Goal: Transaction & Acquisition: Purchase product/service

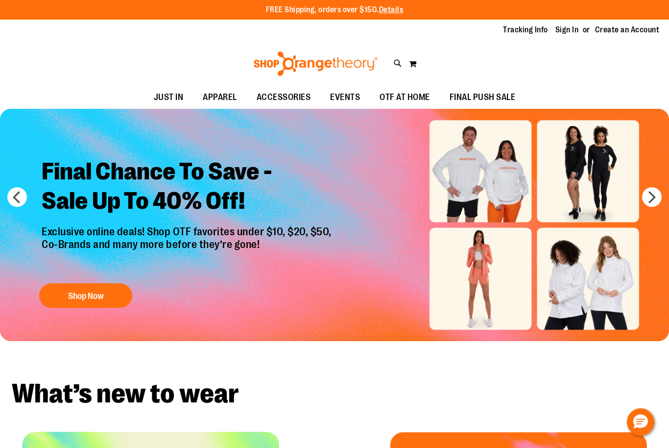
click at [563, 34] on link "Sign In" at bounding box center [567, 29] width 24 height 11
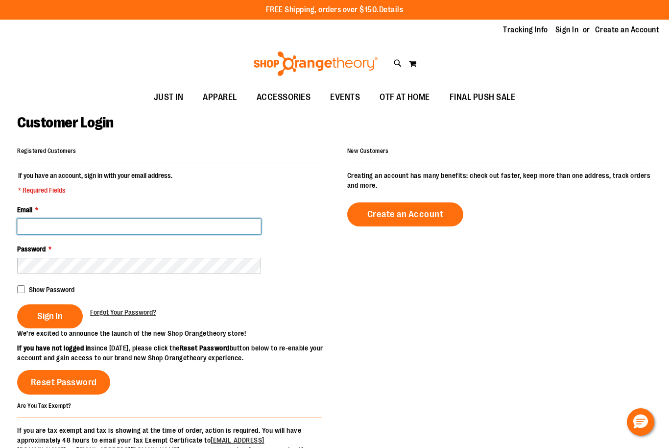
type input "**********"
click at [54, 318] on span "Sign In" at bounding box center [49, 316] width 25 height 11
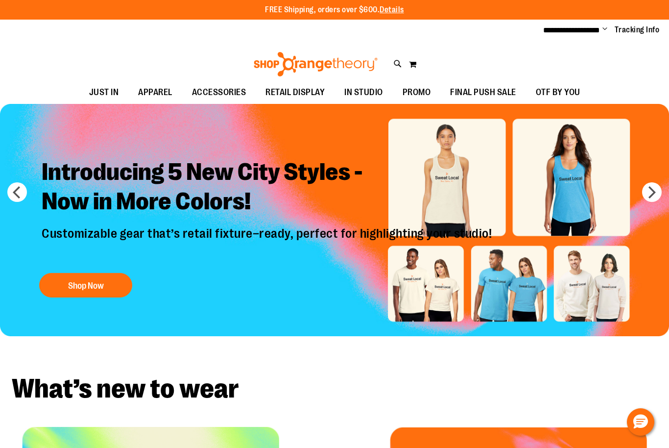
click at [66, 281] on button "Shop Now" at bounding box center [85, 285] width 93 height 24
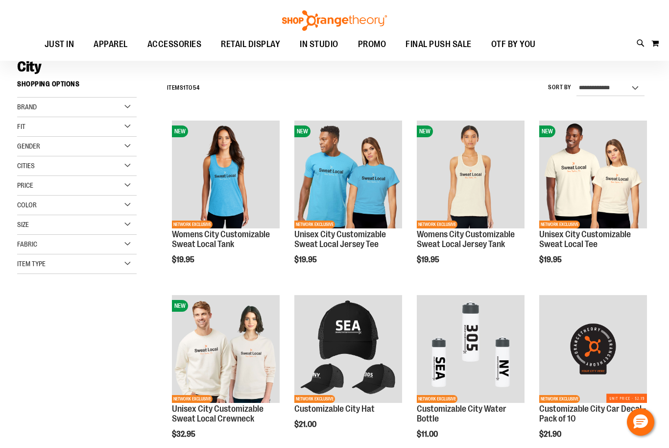
scroll to position [77, 0]
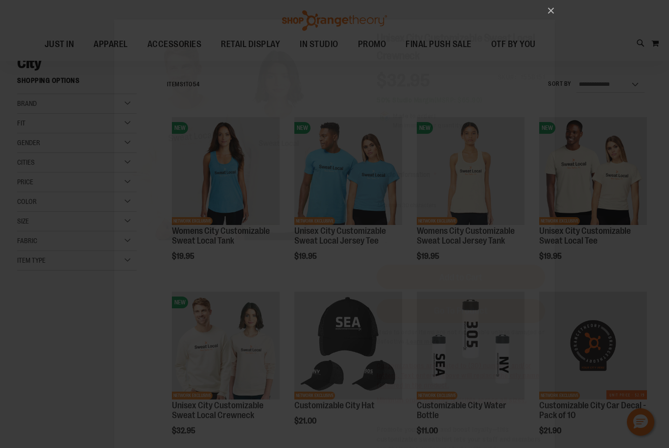
scroll to position [0, 0]
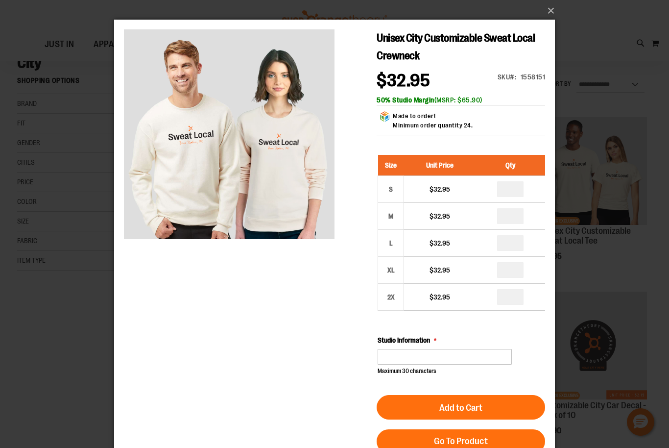
click at [557, 8] on button "×" at bounding box center [337, 11] width 441 height 22
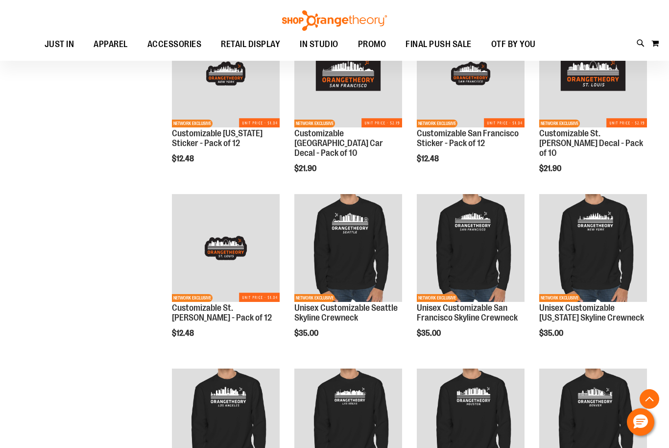
scroll to position [685, 0]
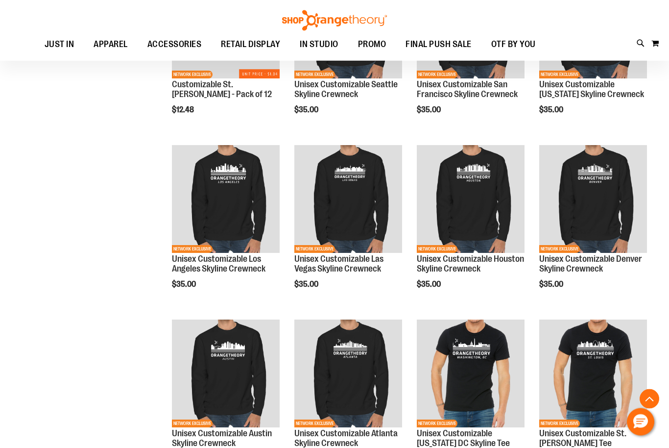
scroll to position [932, 0]
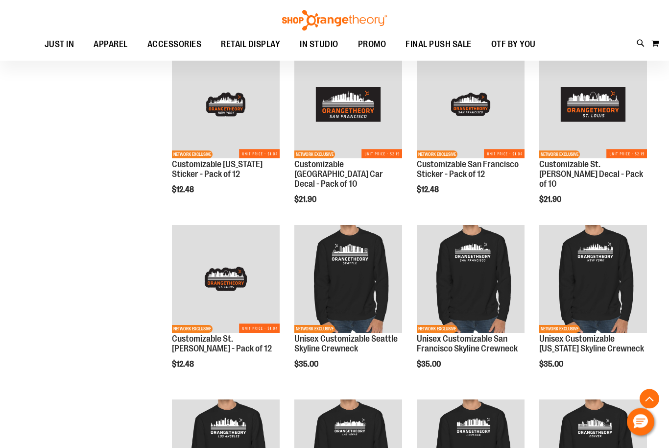
scroll to position [660, 0]
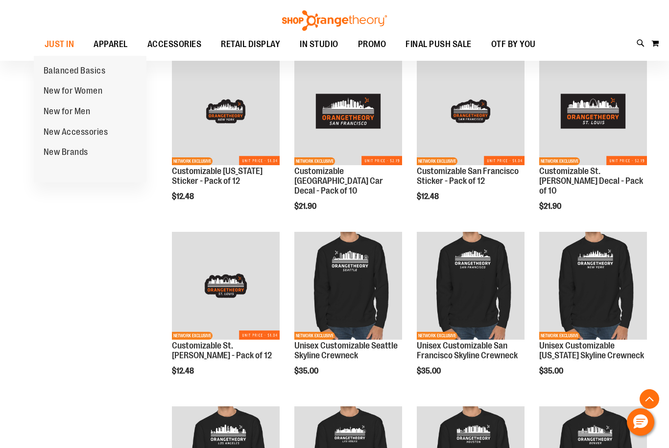
click at [49, 90] on span "New for Women" at bounding box center [73, 92] width 59 height 12
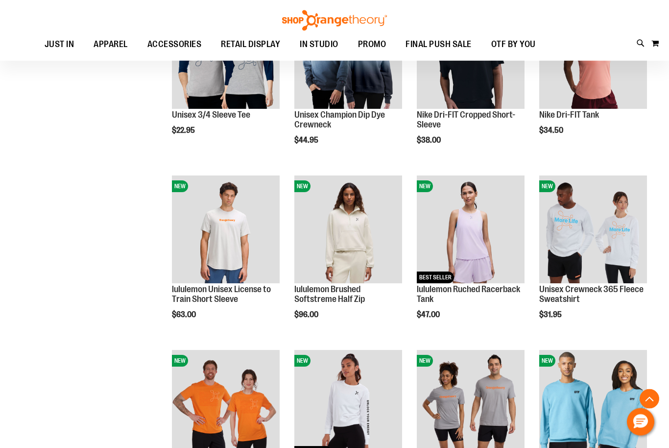
scroll to position [542, 0]
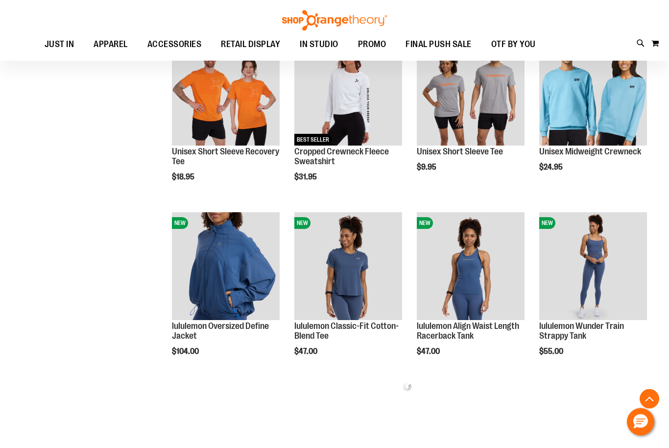
scroll to position [854, 0]
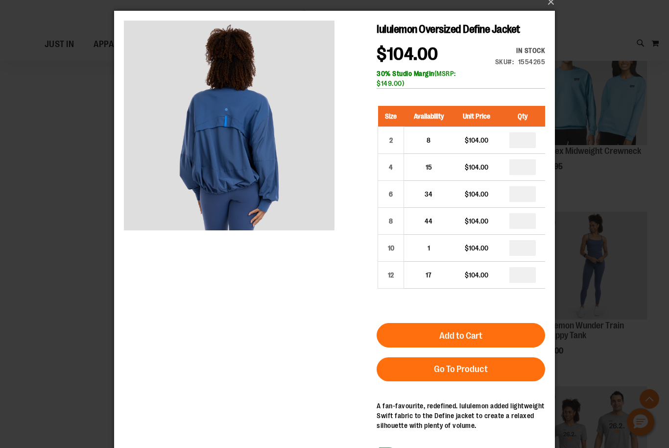
scroll to position [8, 0]
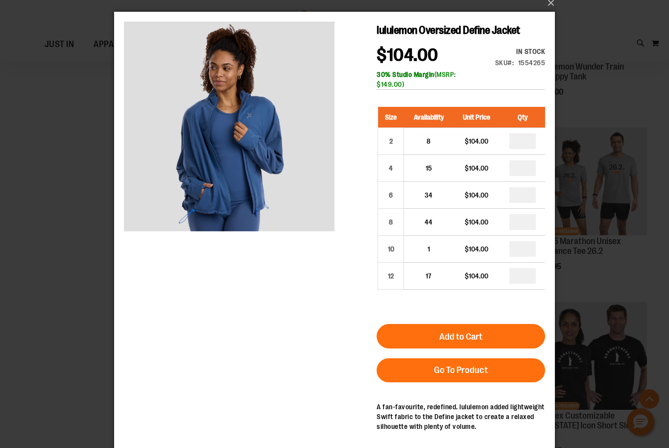
click at [551, 9] on button "×" at bounding box center [337, 3] width 441 height 22
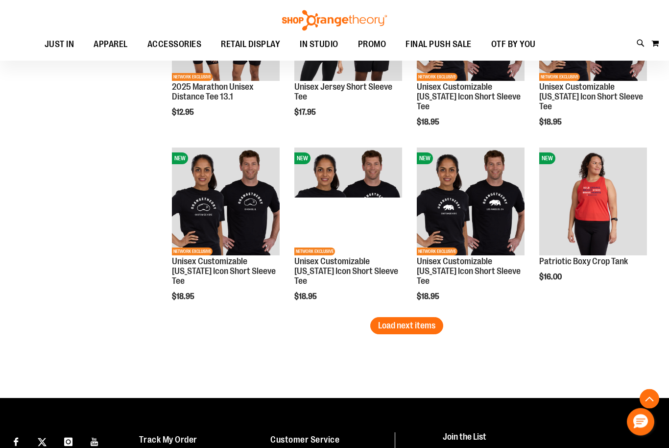
scroll to position [1441, 0]
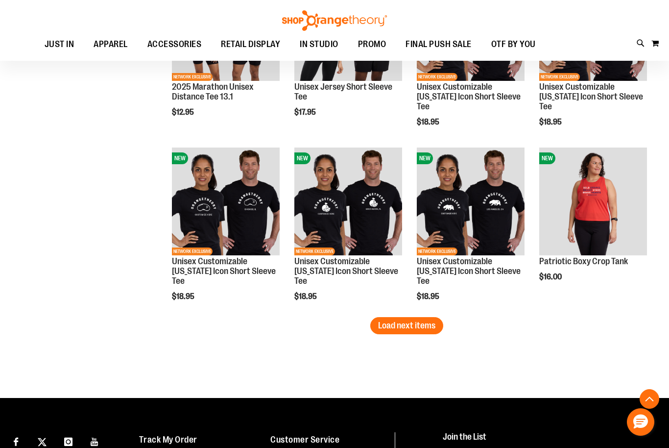
click at [429, 323] on span "Load next items" at bounding box center [406, 325] width 57 height 10
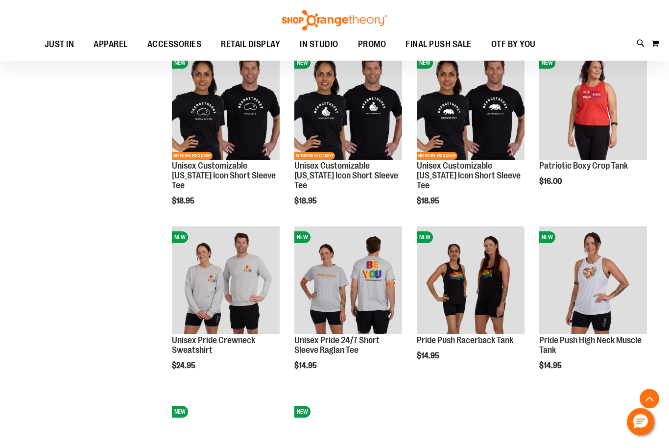
scroll to position [1537, 0]
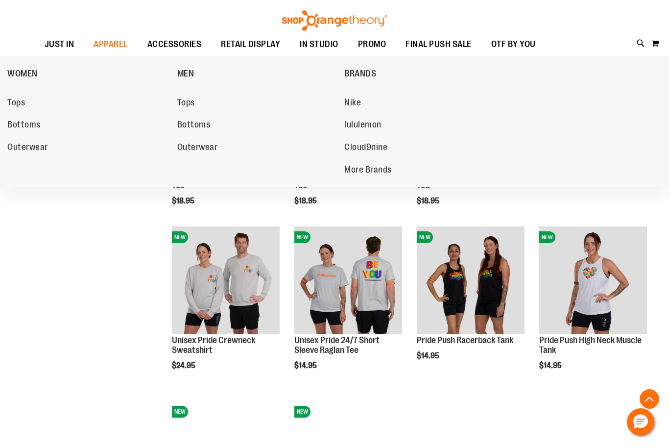
click at [34, 144] on span "Outerwear" at bounding box center [27, 148] width 41 height 12
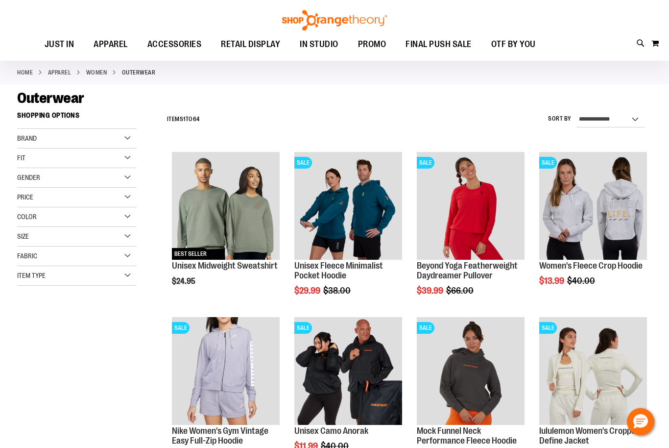
scroll to position [42, 0]
click at [463, 400] on span "Quickview" at bounding box center [440, 412] width 47 height 25
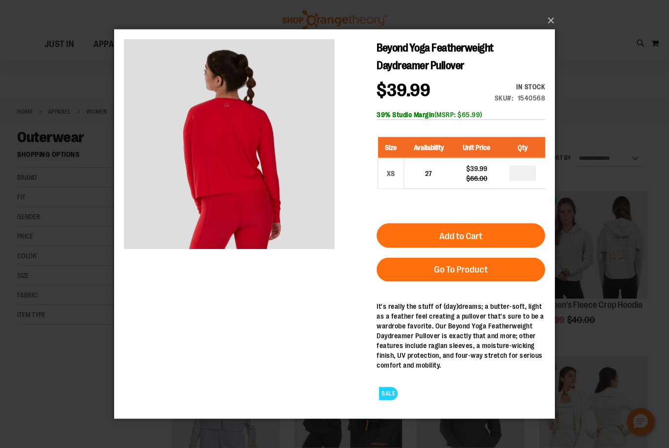
scroll to position [0, 0]
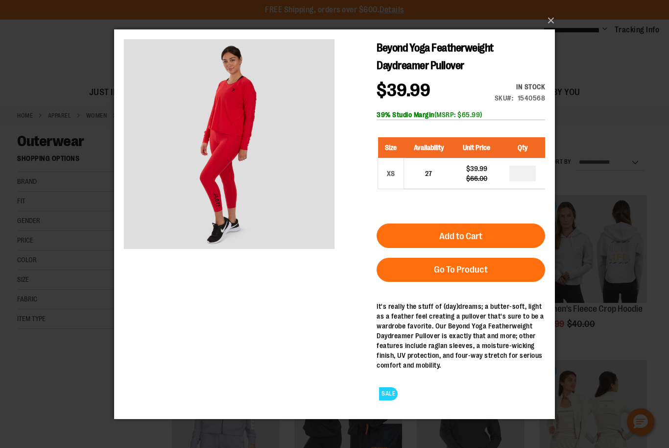
click at [549, 21] on button "×" at bounding box center [337, 21] width 441 height 22
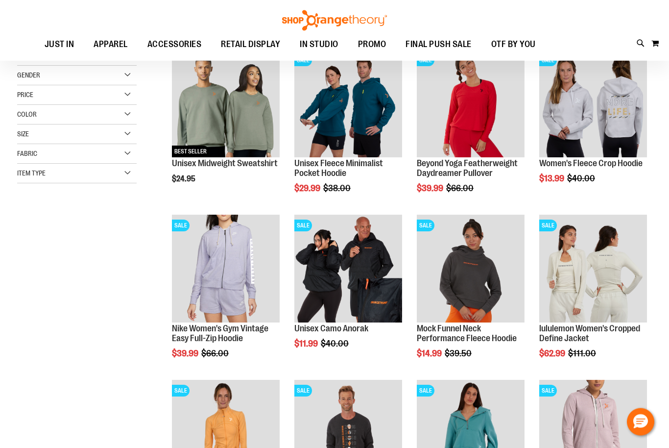
scroll to position [144, 0]
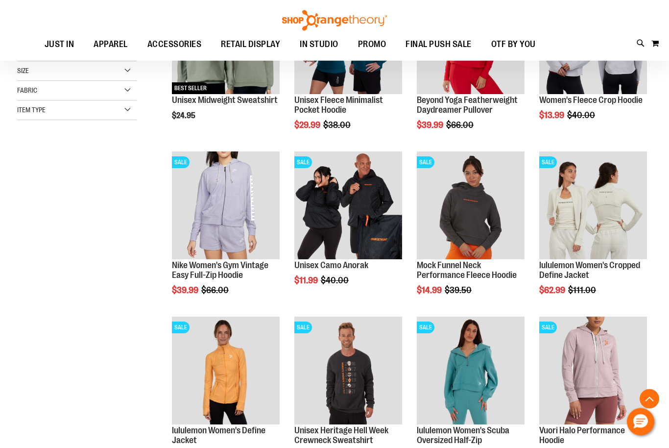
scroll to position [212, 0]
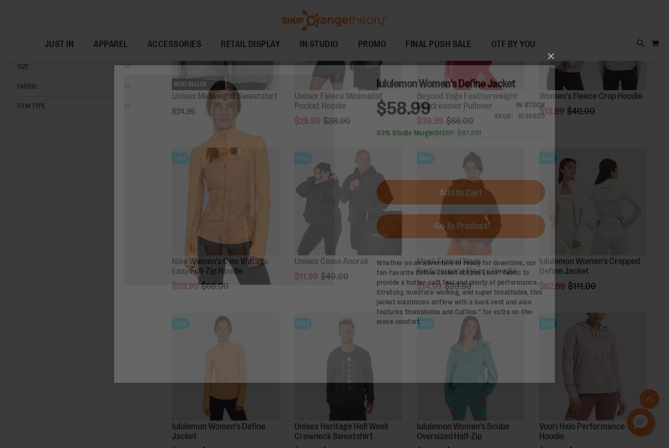
scroll to position [0, 0]
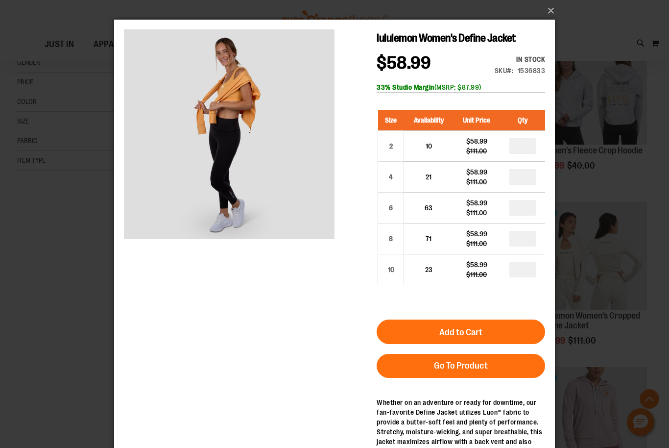
scroll to position [156, 0]
click at [550, 18] on button "×" at bounding box center [337, 11] width 441 height 22
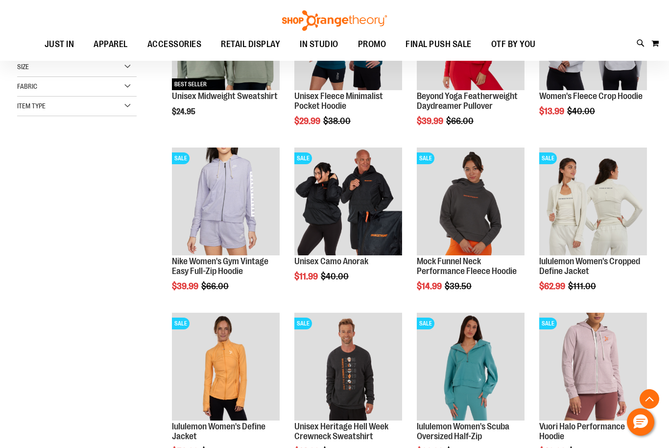
click at [218, 395] on span "Quickview" at bounding box center [195, 407] width 47 height 25
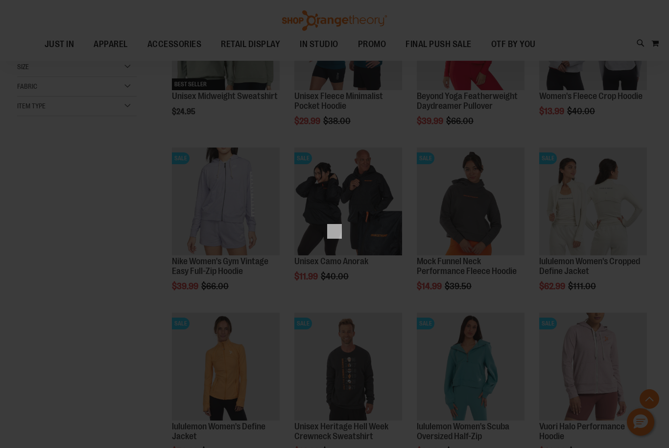
scroll to position [0, 0]
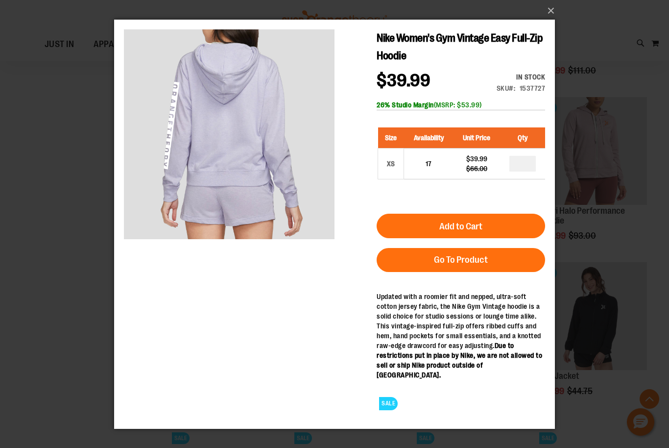
click at [549, 22] on button "×" at bounding box center [337, 11] width 441 height 22
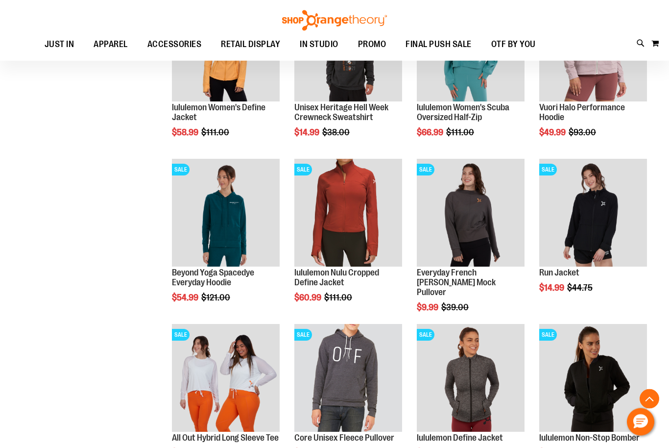
scroll to position [529, 0]
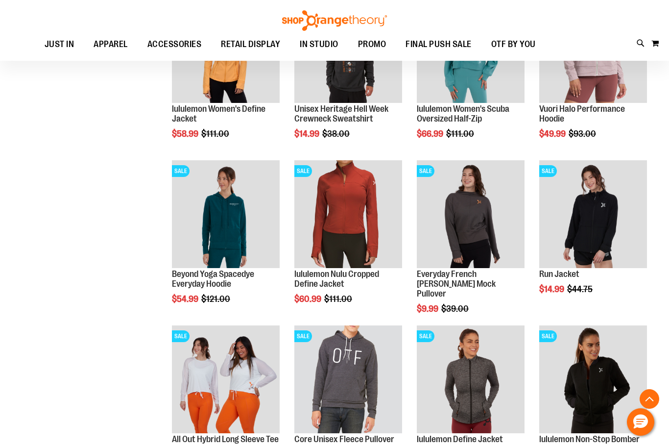
click at [609, 392] on img "product" at bounding box center [593, 379] width 108 height 108
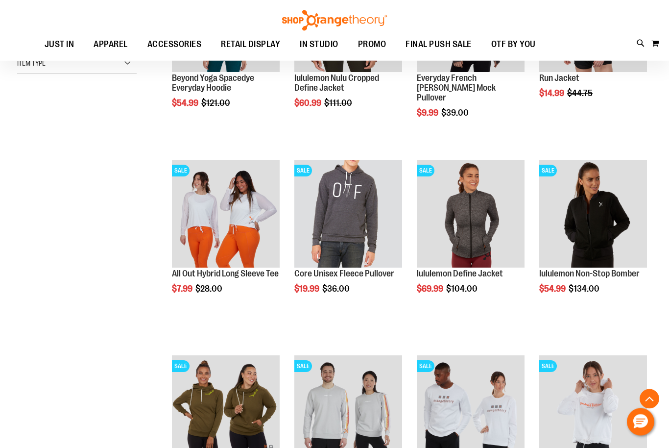
scroll to position [254, 0]
click at [463, 398] on span "Quickview" at bounding box center [440, 410] width 47 height 25
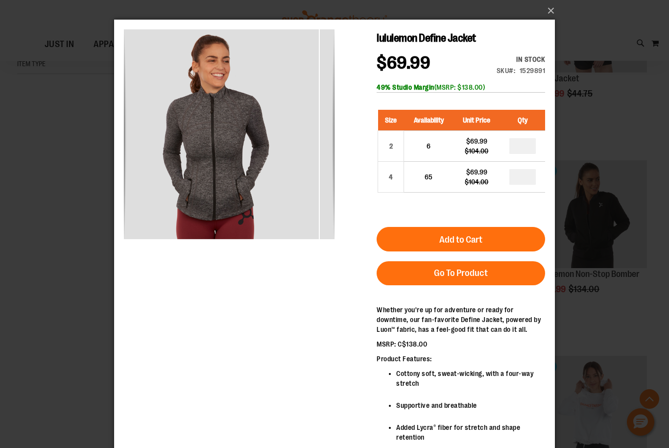
scroll to position [2, 0]
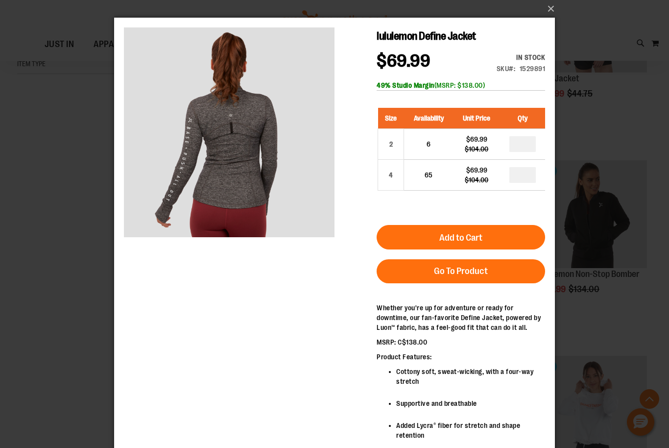
click at [550, 12] on button "×" at bounding box center [337, 9] width 441 height 22
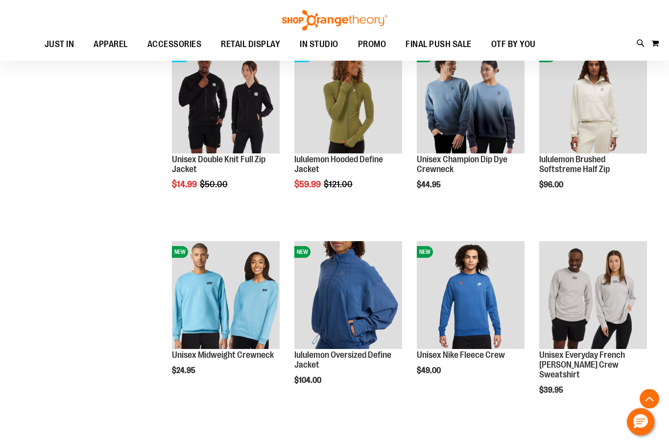
scroll to position [759, 0]
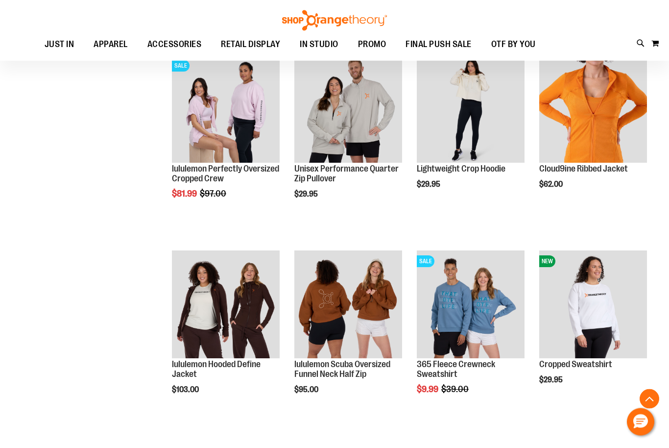
scroll to position [1336, 0]
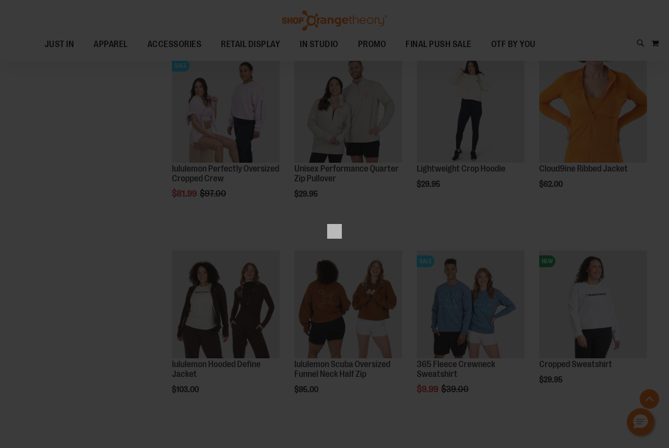
scroll to position [0, 0]
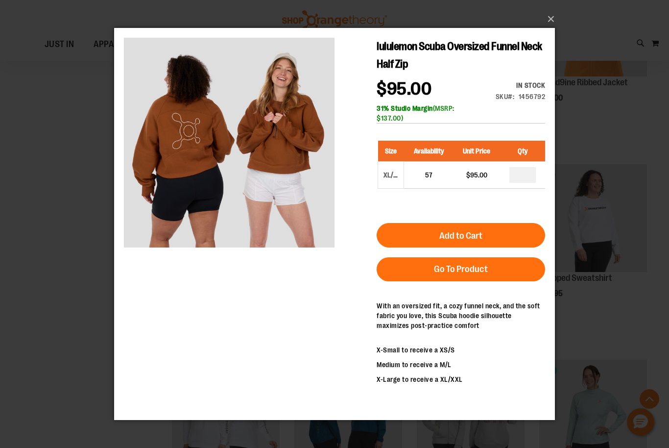
click at [556, 30] on button "×" at bounding box center [337, 19] width 441 height 22
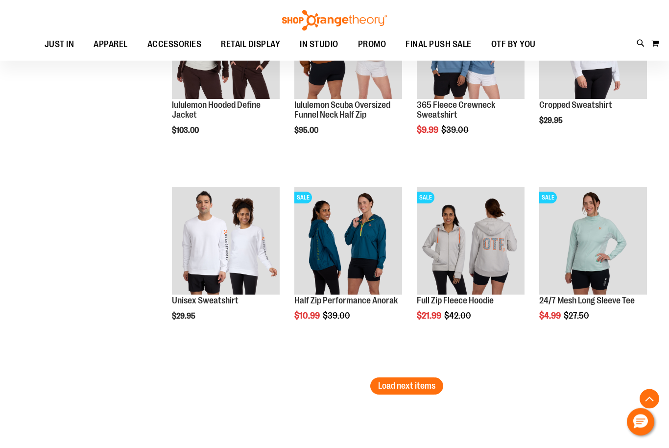
scroll to position [1595, 0]
click at [425, 384] on span "Load next items" at bounding box center [406, 386] width 57 height 10
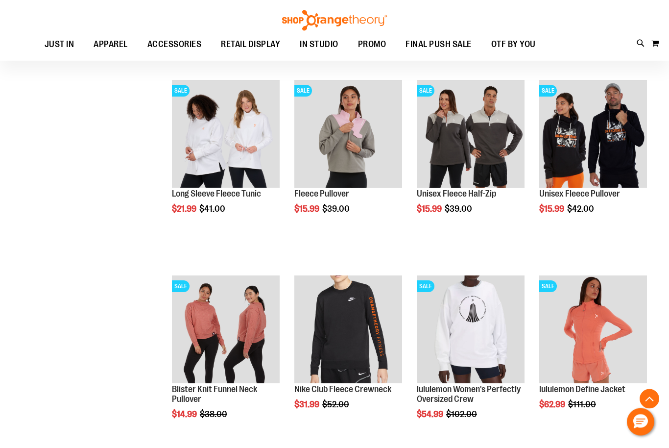
scroll to position [2094, 0]
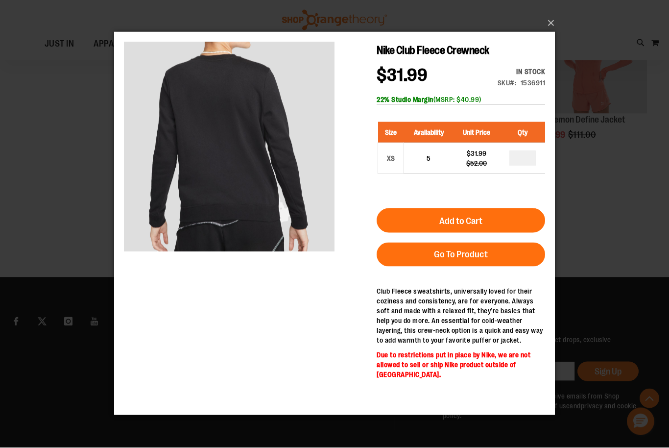
scroll to position [2362, 0]
click at [547, 34] on button "×" at bounding box center [337, 24] width 441 height 22
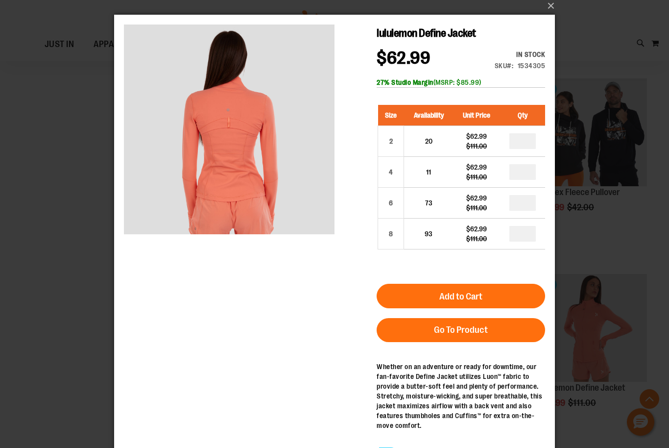
scroll to position [4, 0]
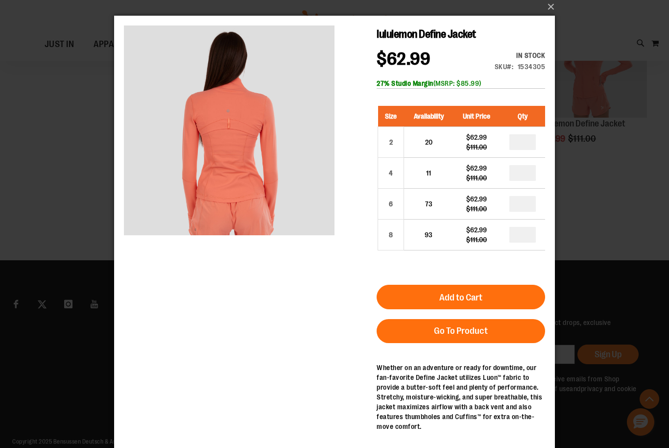
click at [555, 6] on button "×" at bounding box center [337, 7] width 441 height 22
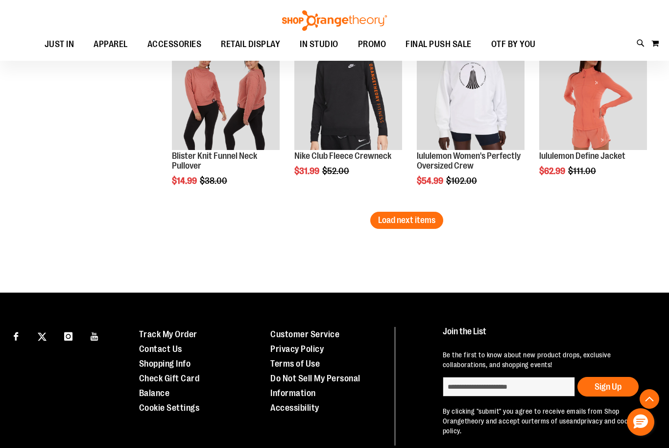
click at [397, 227] on button "Load next items" at bounding box center [406, 220] width 73 height 17
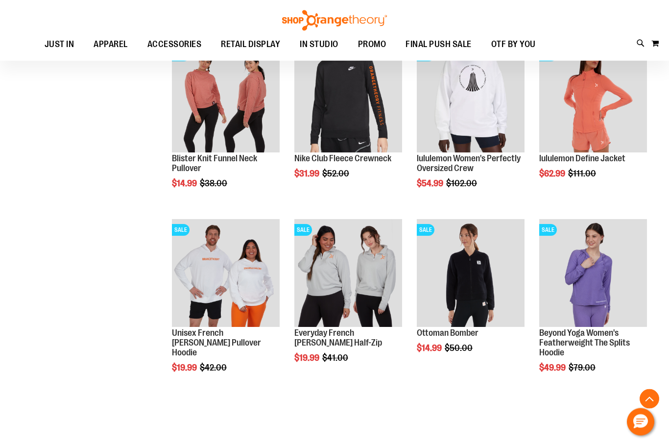
scroll to position [2092, 0]
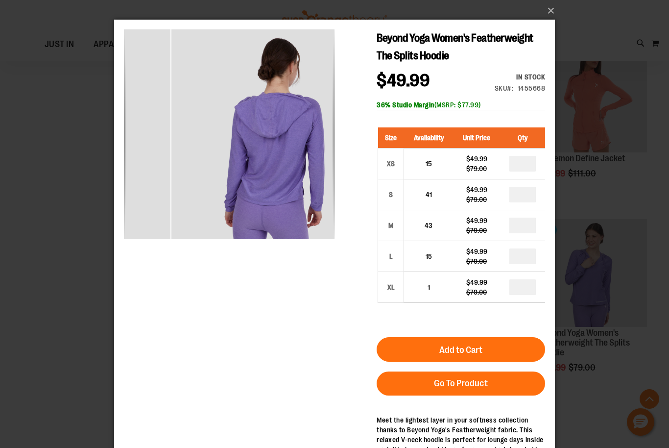
scroll to position [0, 0]
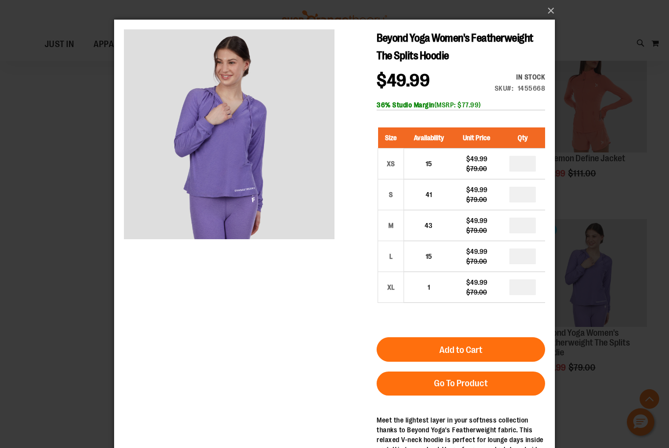
click at [555, 7] on button "×" at bounding box center [337, 11] width 441 height 22
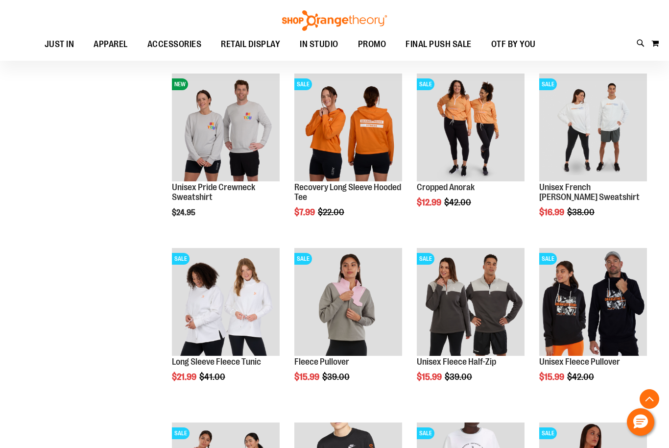
scroll to position [1714, 0]
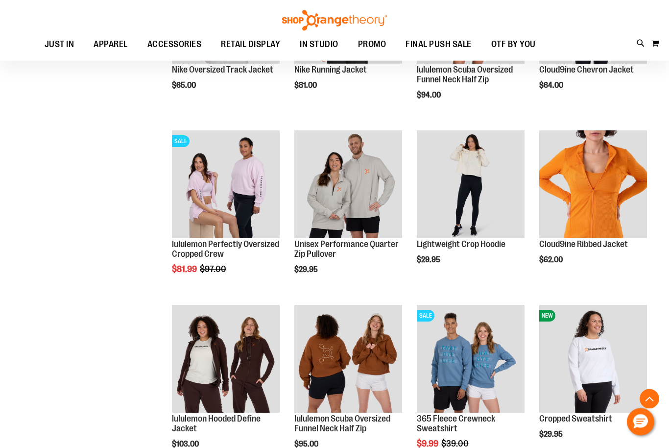
scroll to position [1134, 0]
click at [563, 364] on img "product" at bounding box center [593, 359] width 108 height 108
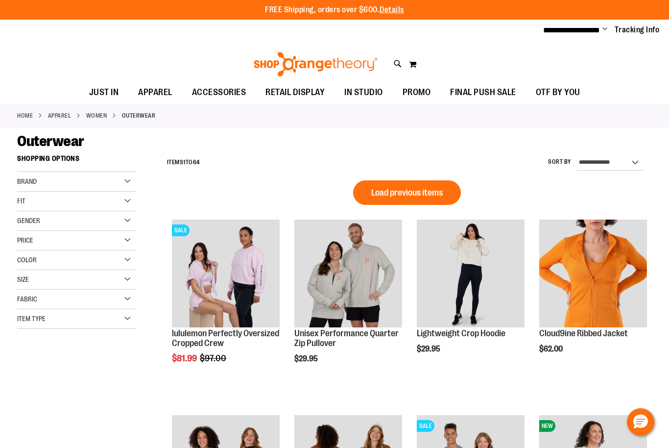
click at [376, 200] on button "Load previous items" at bounding box center [407, 192] width 108 height 24
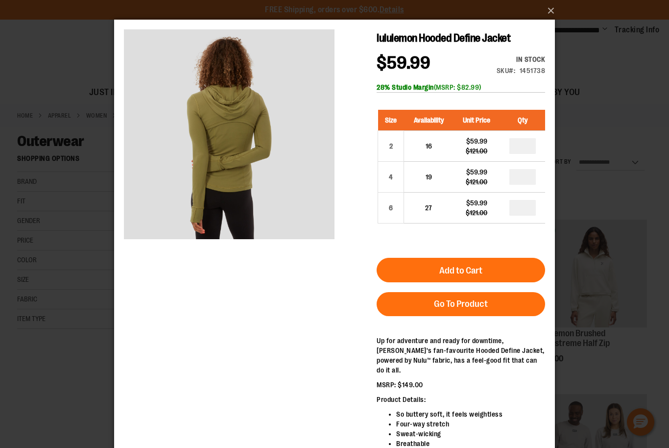
click at [545, 13] on button "×" at bounding box center [337, 11] width 441 height 22
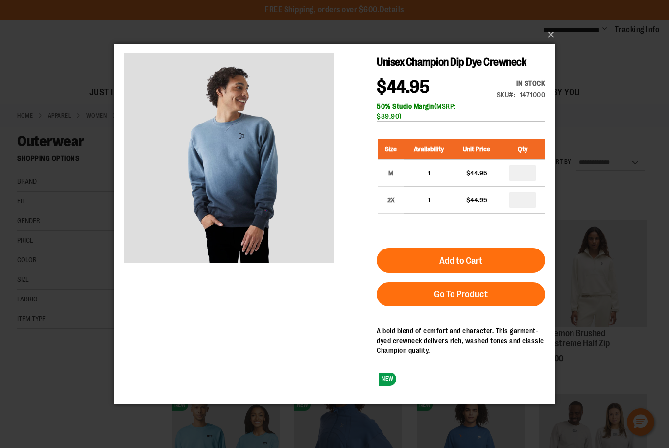
click at [546, 39] on button "×" at bounding box center [337, 35] width 441 height 22
